Goal: Task Accomplishment & Management: Manage account settings

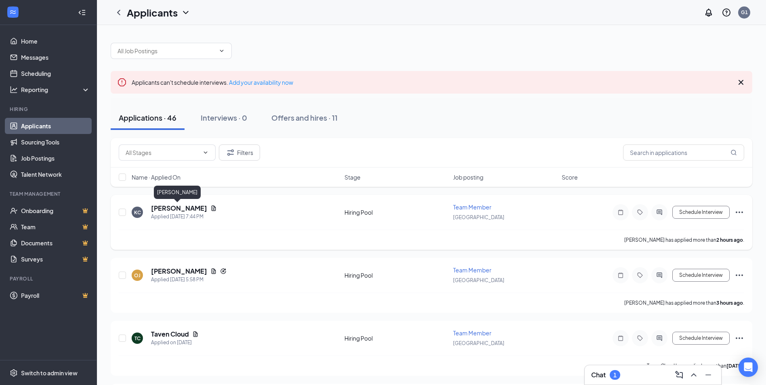
click at [181, 207] on h5 "[PERSON_NAME]" at bounding box center [179, 208] width 56 height 9
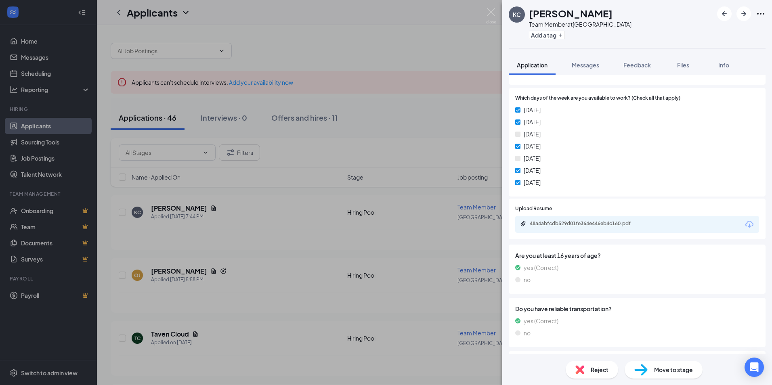
scroll to position [121, 0]
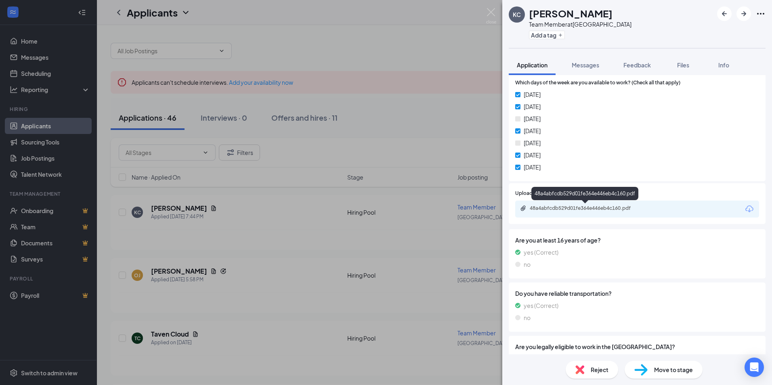
click at [550, 207] on div "48a4abfcdb529d01fe364e446eb4c160.pdf" at bounding box center [585, 208] width 113 height 6
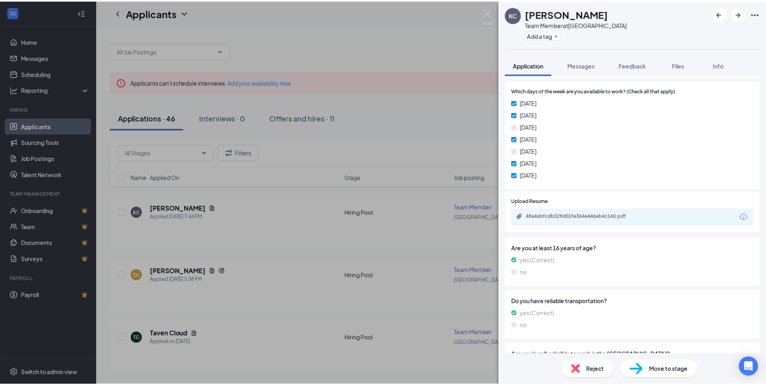
scroll to position [0, 0]
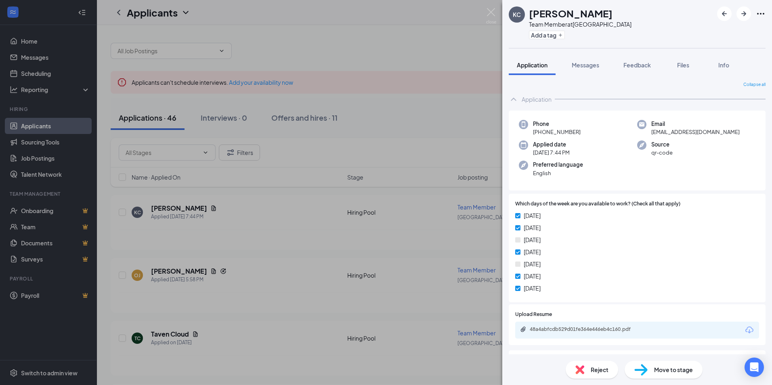
click at [447, 174] on div "KC [PERSON_NAME] Team Member at [GEOGRAPHIC_DATA] Add a tag Application Message…" at bounding box center [386, 192] width 772 height 385
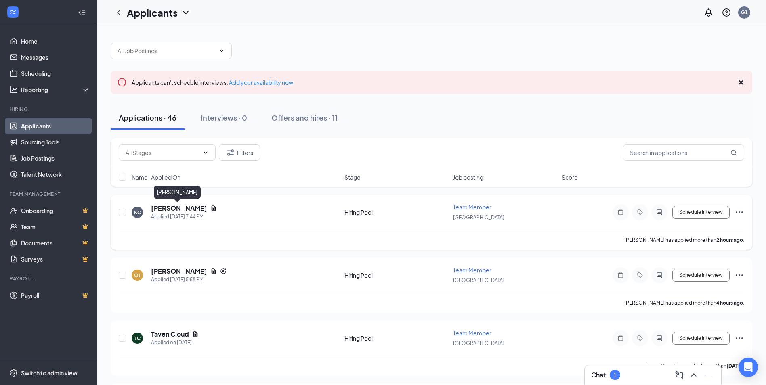
click at [170, 211] on h5 "[PERSON_NAME]" at bounding box center [179, 208] width 56 height 9
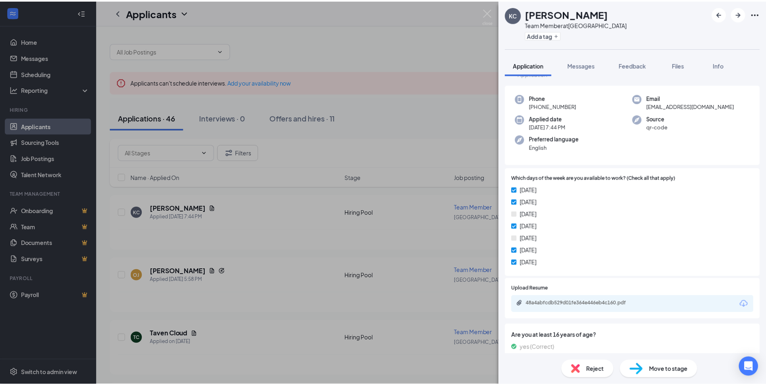
scroll to position [40, 0]
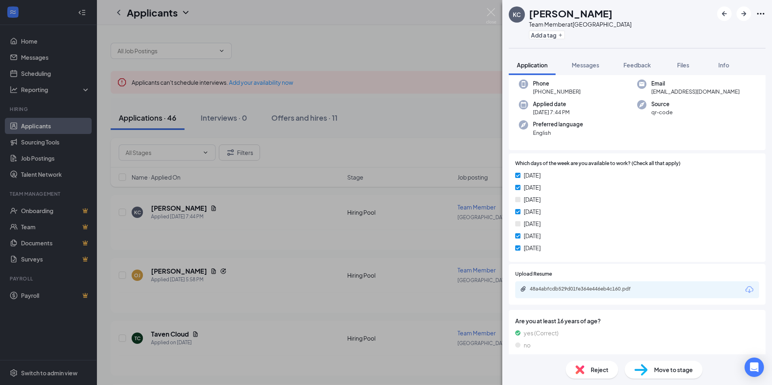
click at [343, 324] on div "KC [PERSON_NAME] Team Member at [GEOGRAPHIC_DATA] Add a tag Application Message…" at bounding box center [386, 192] width 772 height 385
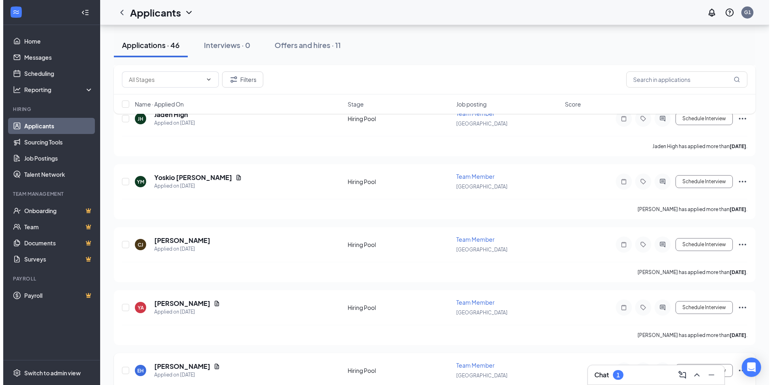
scroll to position [1574, 0]
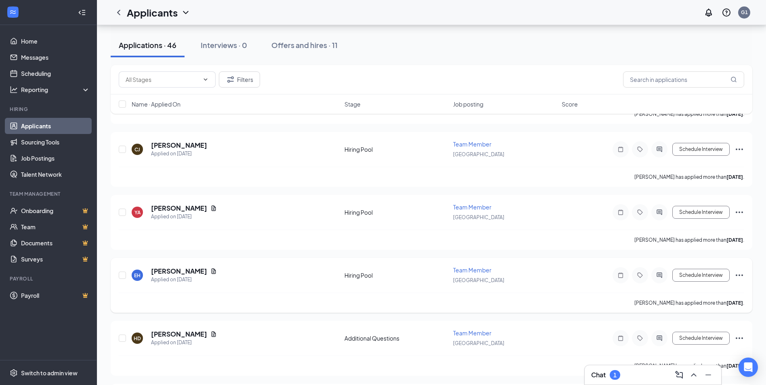
click at [235, 270] on div "EH [PERSON_NAME] Applied on [DATE]" at bounding box center [236, 275] width 208 height 17
click at [174, 271] on h5 "[PERSON_NAME]" at bounding box center [179, 271] width 56 height 9
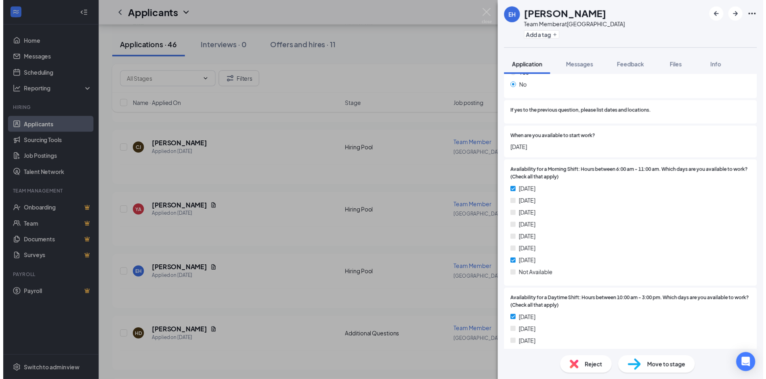
scroll to position [671, 0]
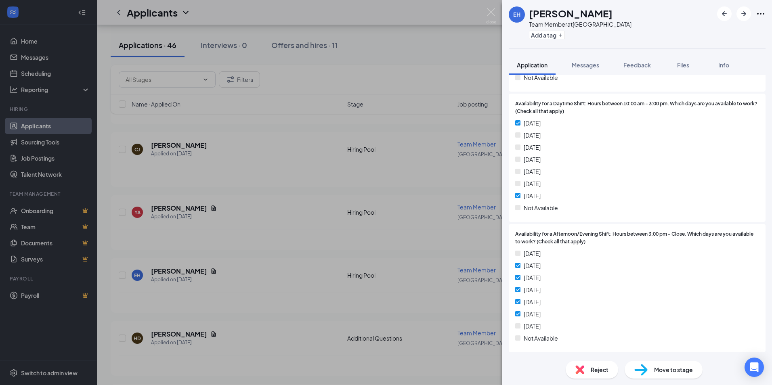
click at [395, 224] on div "EH [PERSON_NAME] Team Member at [GEOGRAPHIC_DATA] Add a tag Application Message…" at bounding box center [386, 192] width 772 height 385
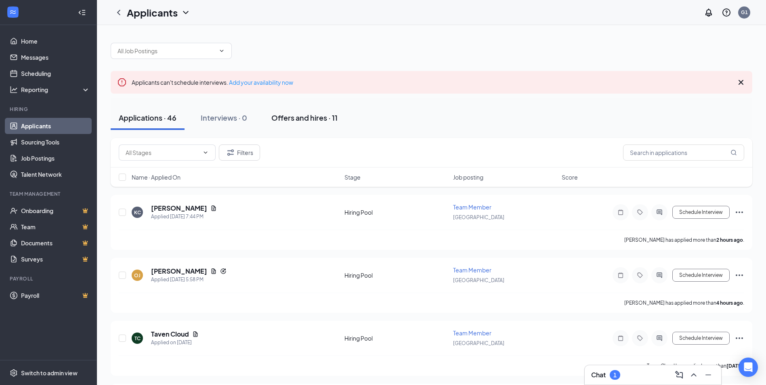
click at [306, 117] on div "Offers and hires · 11" at bounding box center [304, 118] width 66 height 10
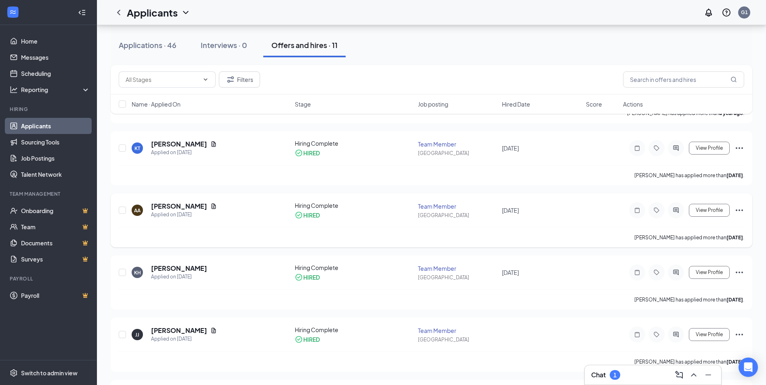
scroll to position [374, 0]
click at [169, 51] on button "Applications · 46" at bounding box center [148, 45] width 74 height 24
